Goal: Navigation & Orientation: Find specific page/section

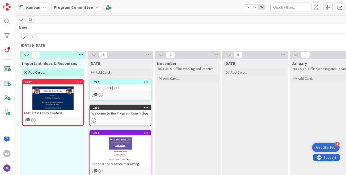
click at [105, 94] on div "1" at bounding box center [120, 95] width 61 height 4
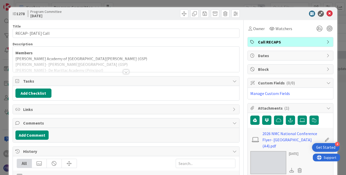
click at [126, 71] on div at bounding box center [126, 72] width 6 height 4
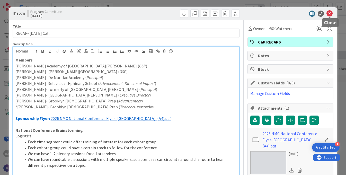
click at [330, 14] on icon at bounding box center [330, 14] width 6 height 6
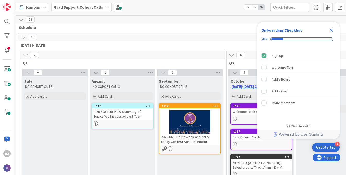
click at [330, 30] on icon "Close Checklist" at bounding box center [331, 30] width 6 height 6
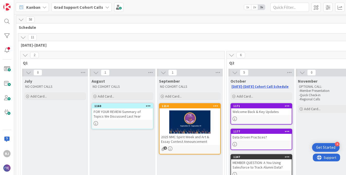
click at [105, 7] on icon at bounding box center [107, 7] width 4 height 4
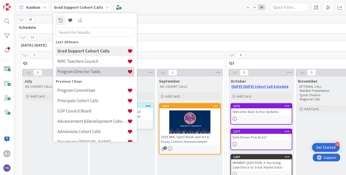
click at [80, 74] on h4 "Program Director Tasks" at bounding box center [92, 71] width 70 height 5
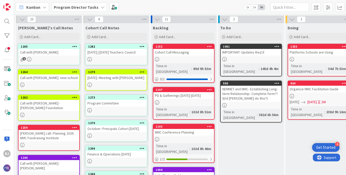
click at [112, 107] on div "1273 Program Committee" at bounding box center [116, 105] width 62 height 21
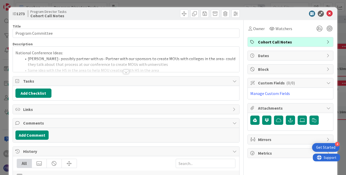
click at [127, 72] on div at bounding box center [126, 72] width 6 height 4
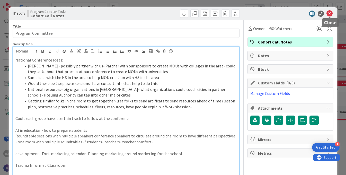
click at [328, 13] on icon at bounding box center [330, 14] width 6 height 6
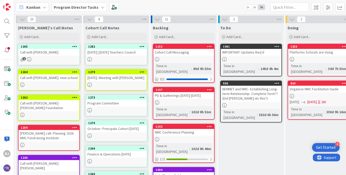
click at [130, 80] on div "10-6-25- Meeting with Danny" at bounding box center [116, 77] width 61 height 7
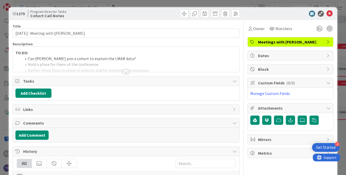
click at [127, 72] on div at bounding box center [126, 72] width 6 height 4
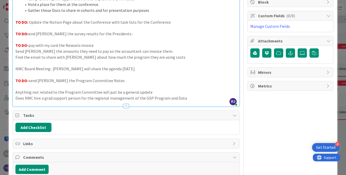
scroll to position [68, 0]
